Goal: Find specific page/section: Find specific page/section

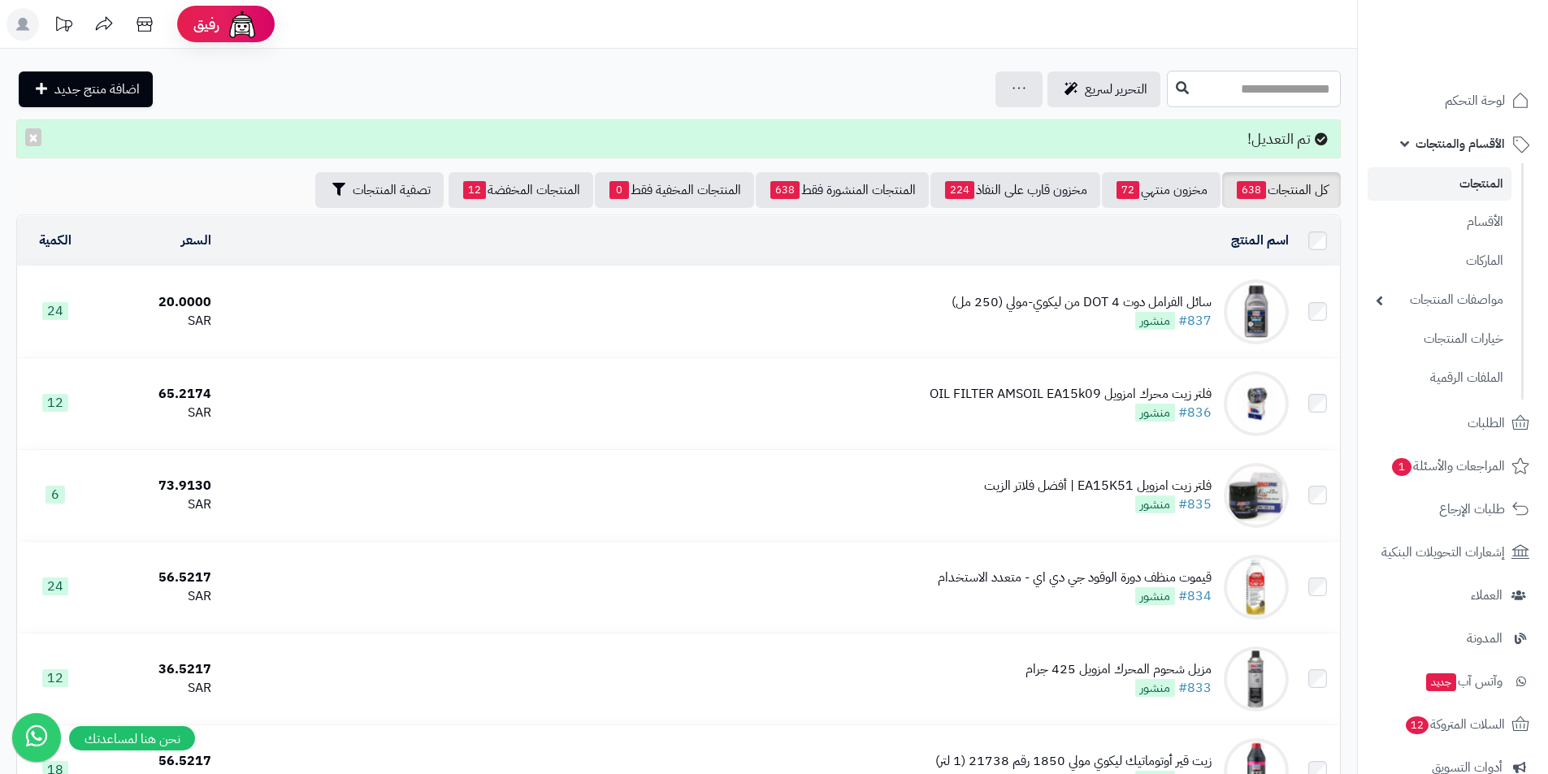
click at [1236, 93] on input "text" at bounding box center [1254, 89] width 174 height 37
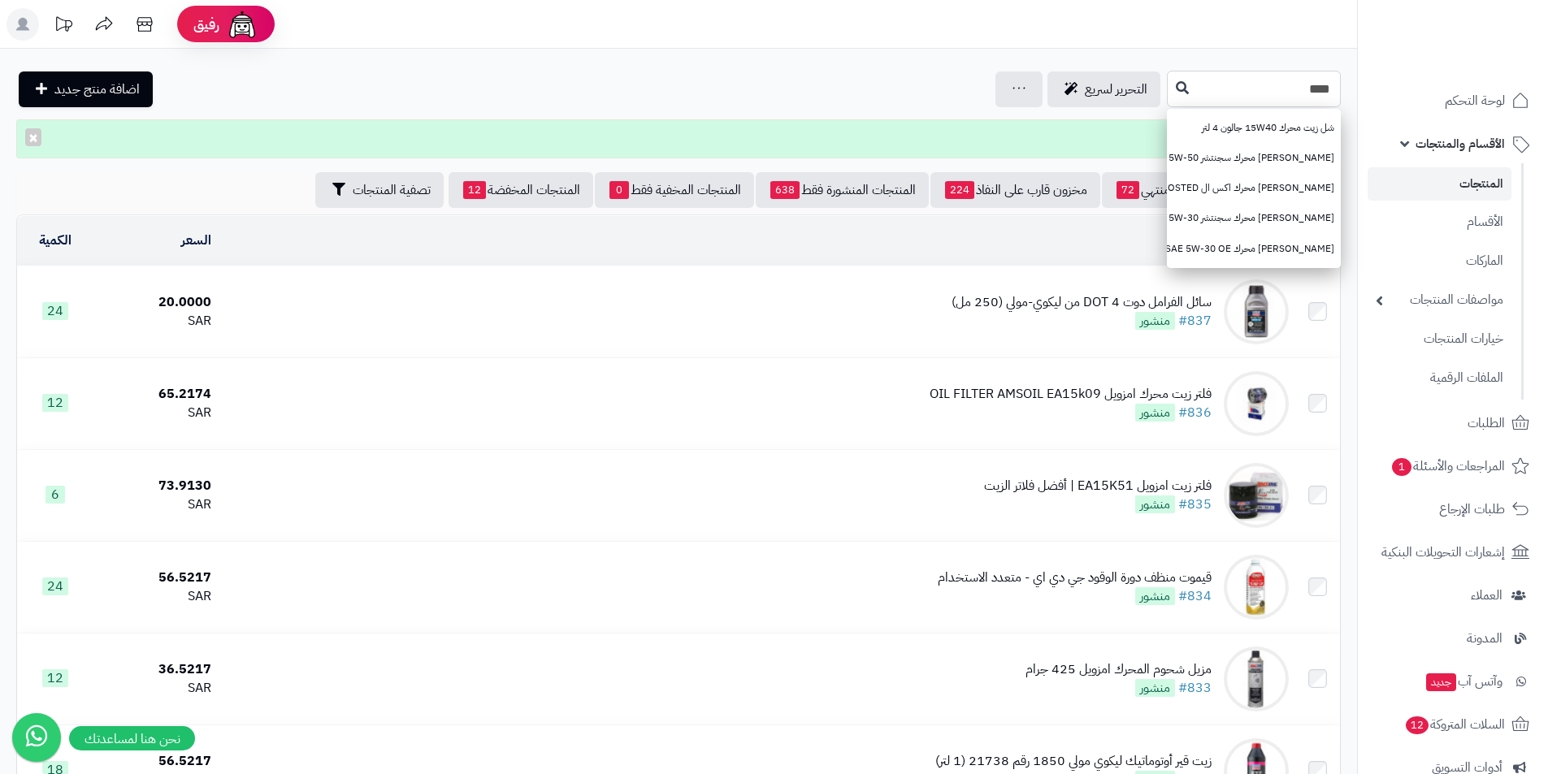
type input "****"
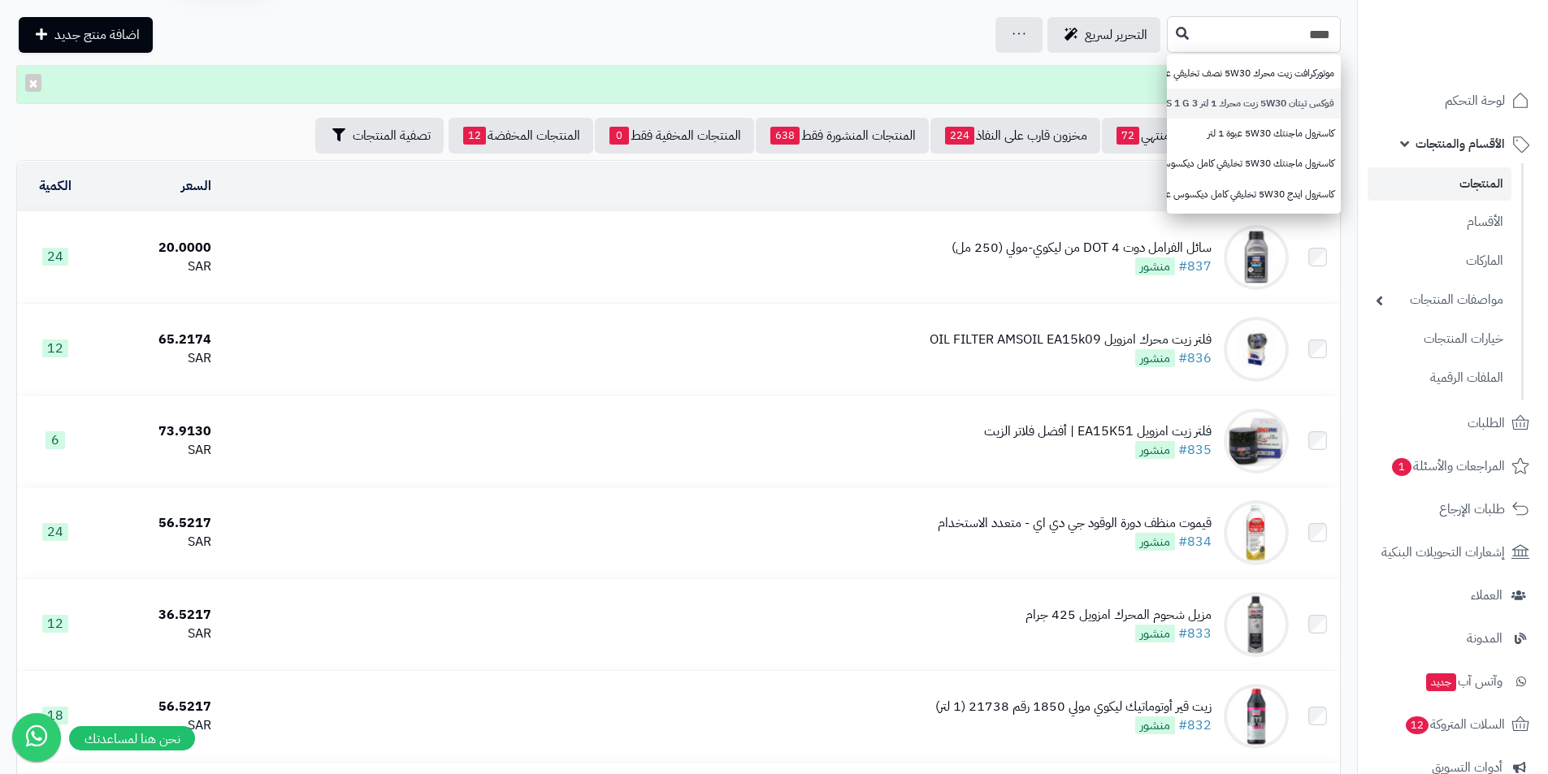
scroll to position [81, 0]
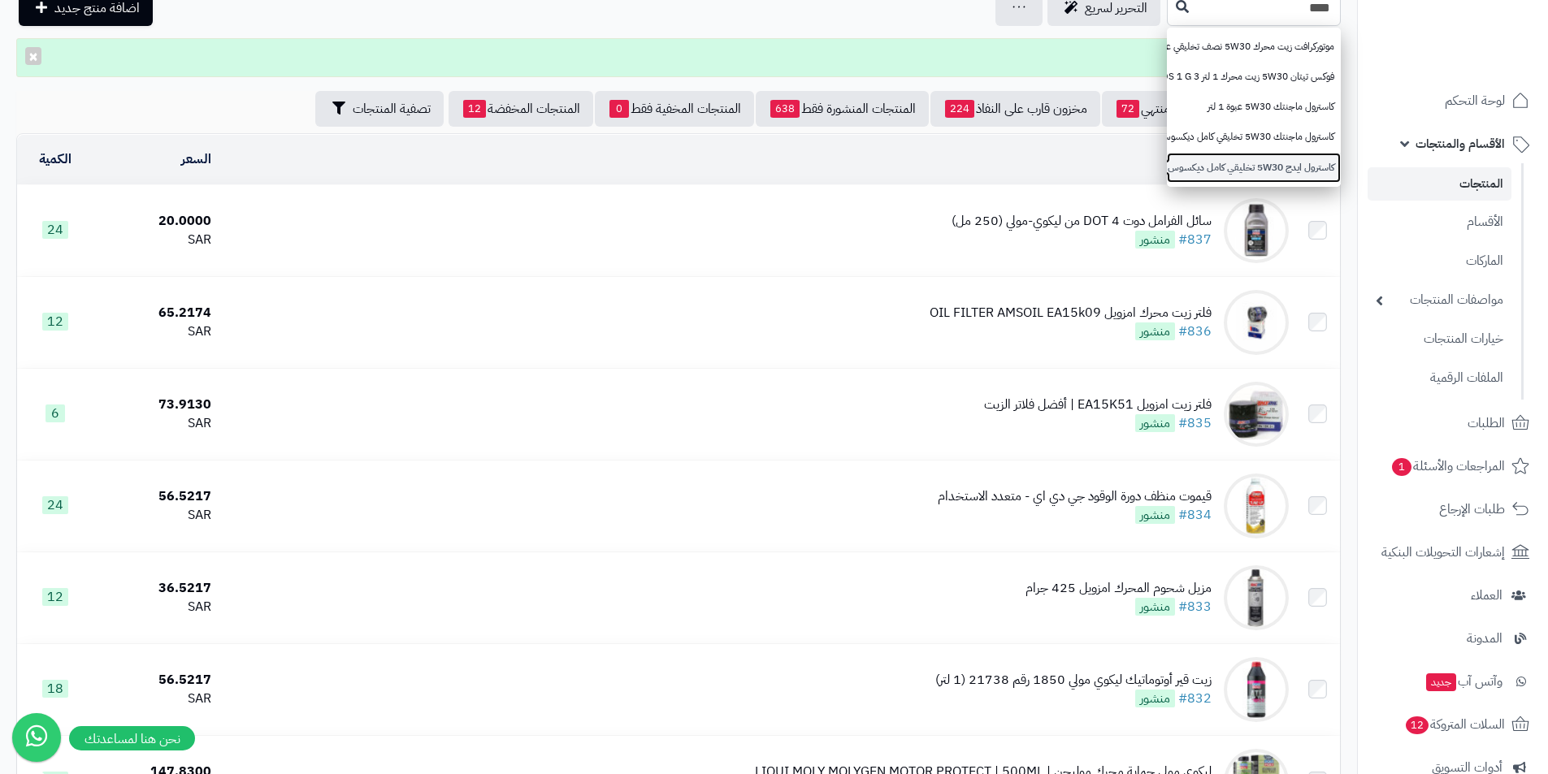
click at [1246, 159] on link "كاسترول ايدج 5W30 تخليقي كامل ديكسوس عبوة 1 لتر أمريكي 946 ملي" at bounding box center [1254, 168] width 174 height 30
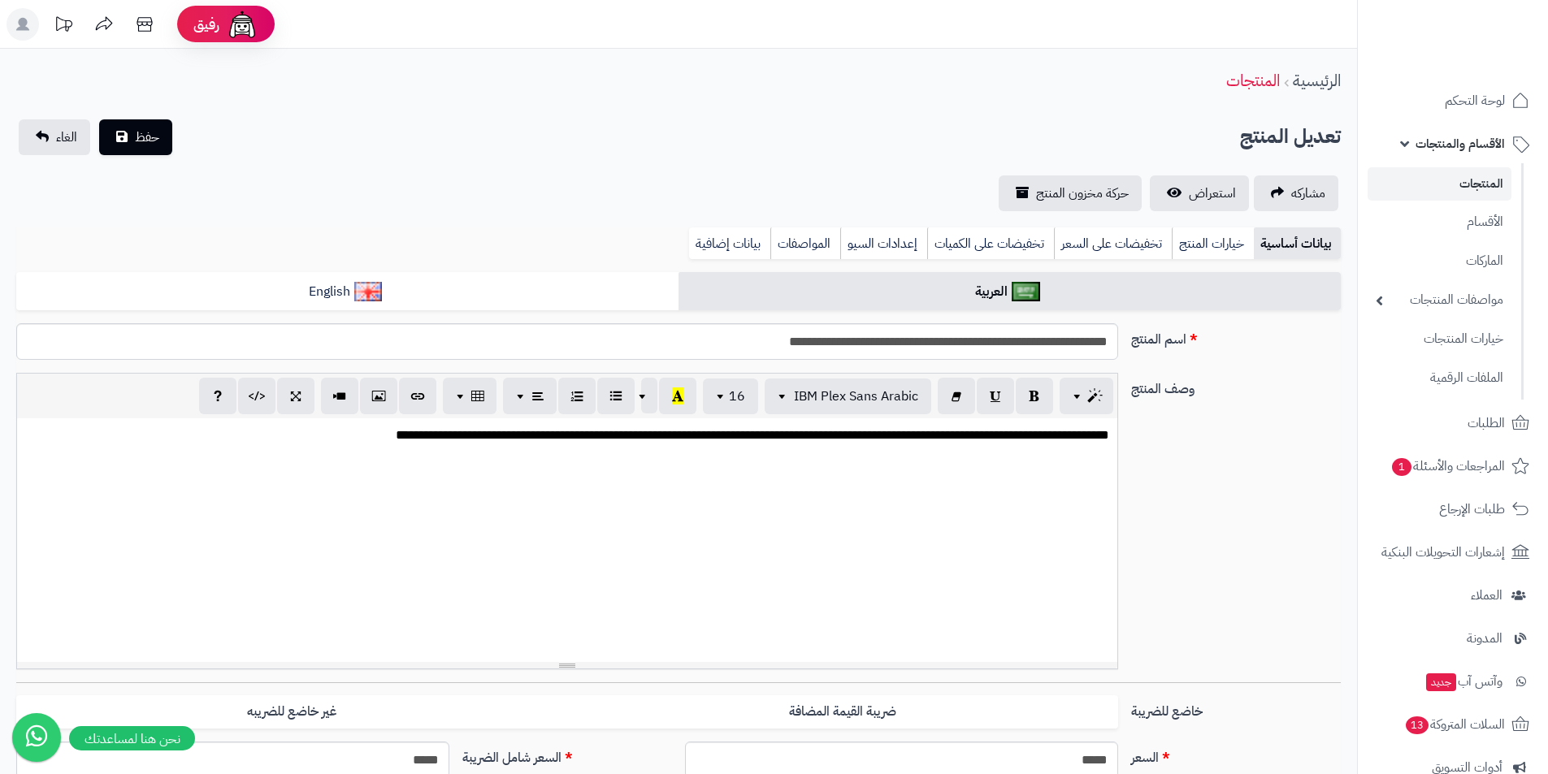
scroll to position [0, 12]
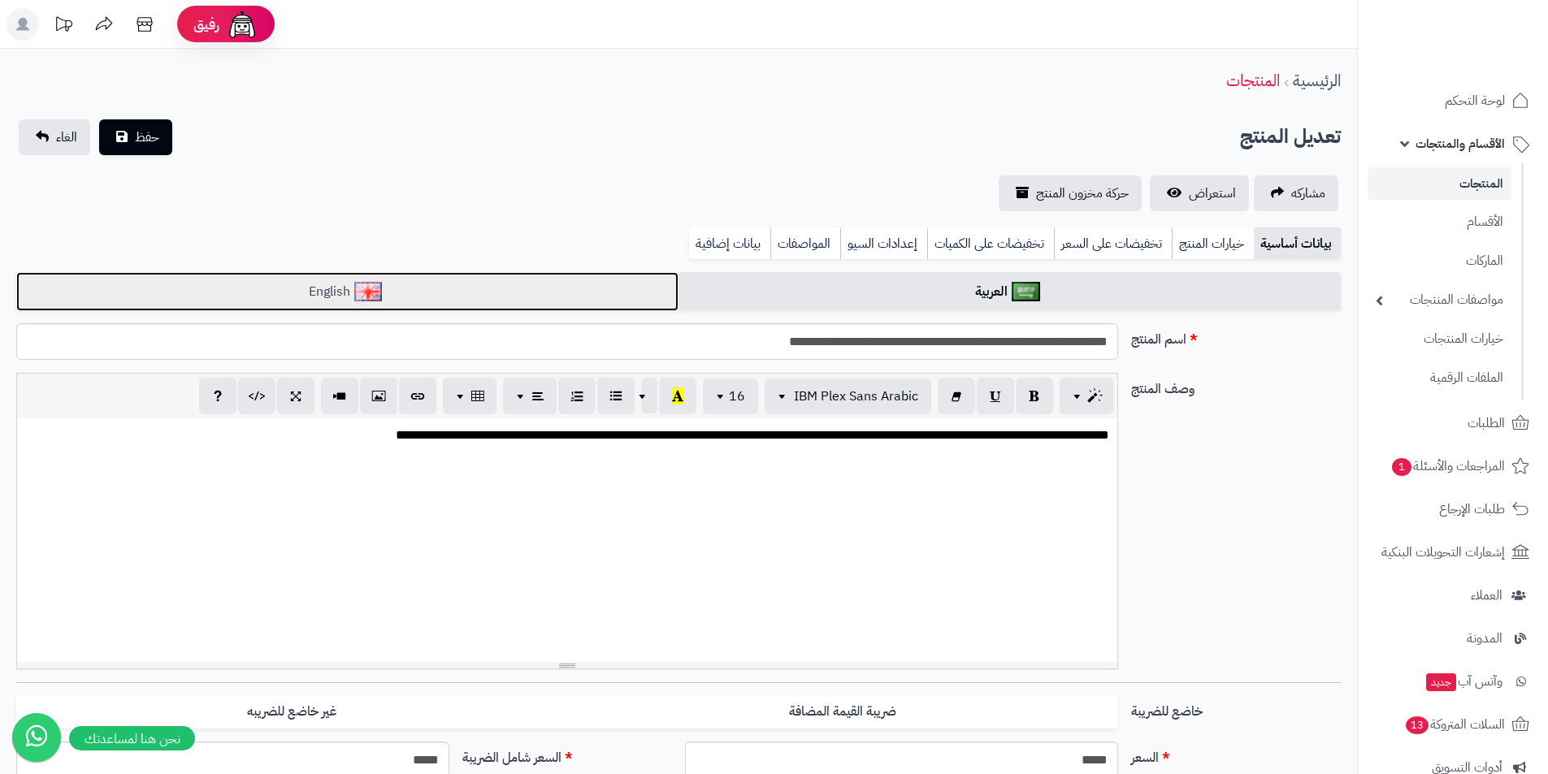
click at [549, 285] on link "English" at bounding box center [347, 292] width 662 height 40
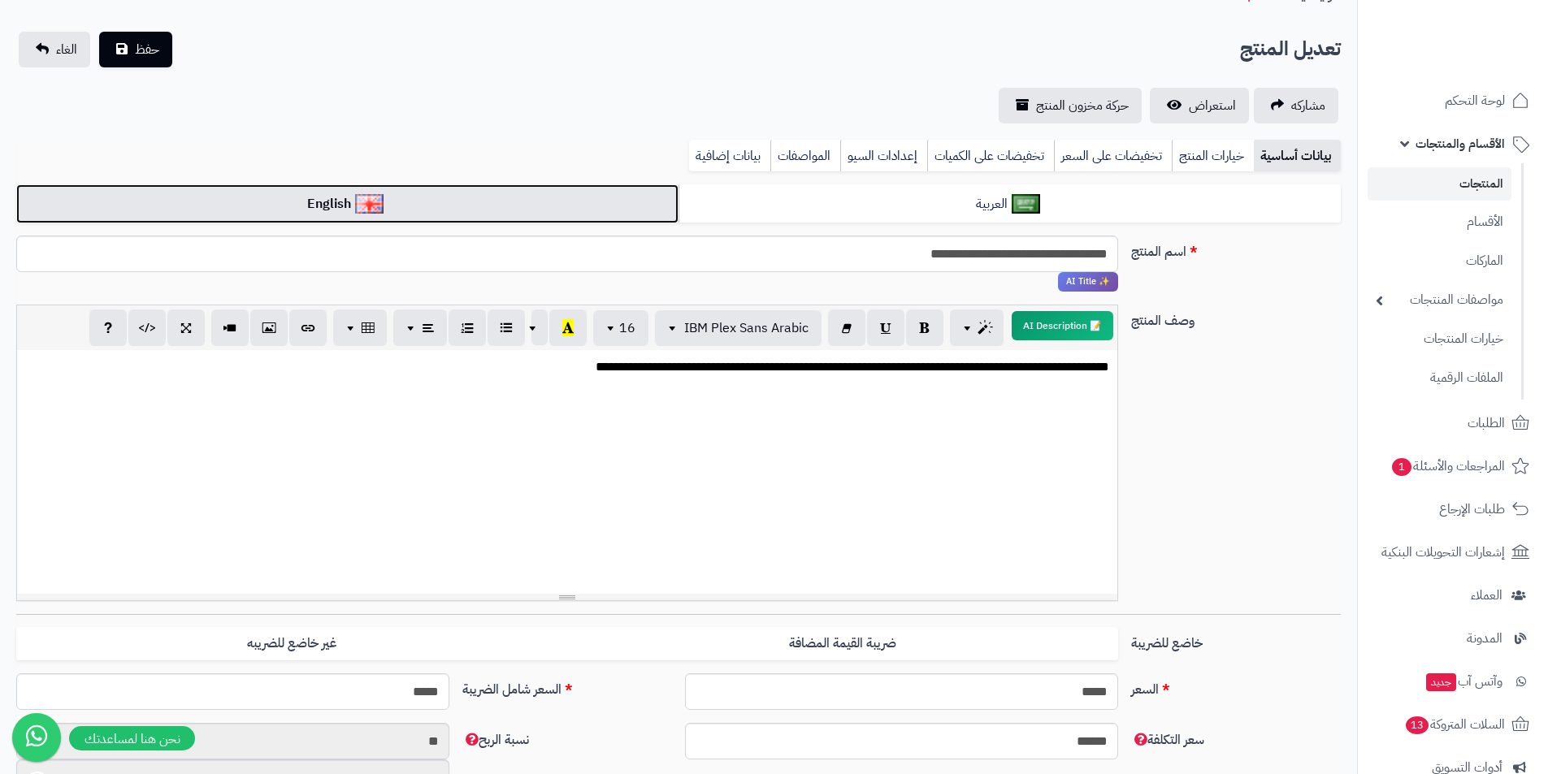
scroll to position [0, 0]
